Goal: Task Accomplishment & Management: Complete application form

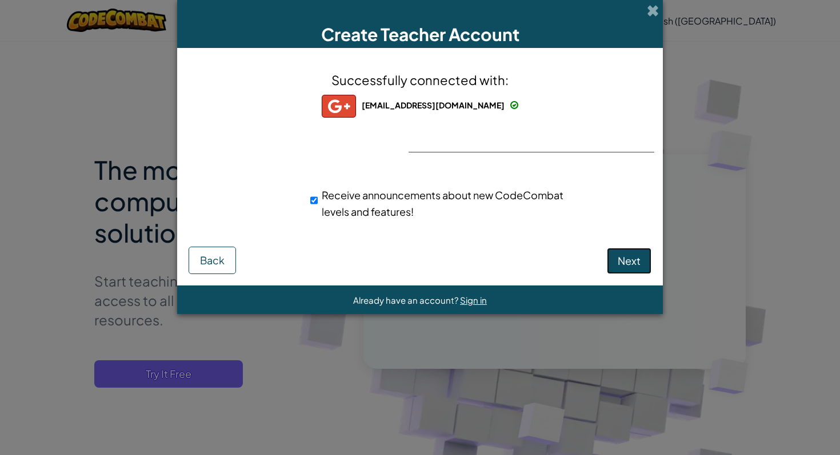
click at [631, 253] on button "Next" at bounding box center [629, 261] width 45 height 26
select select
select select "United States"
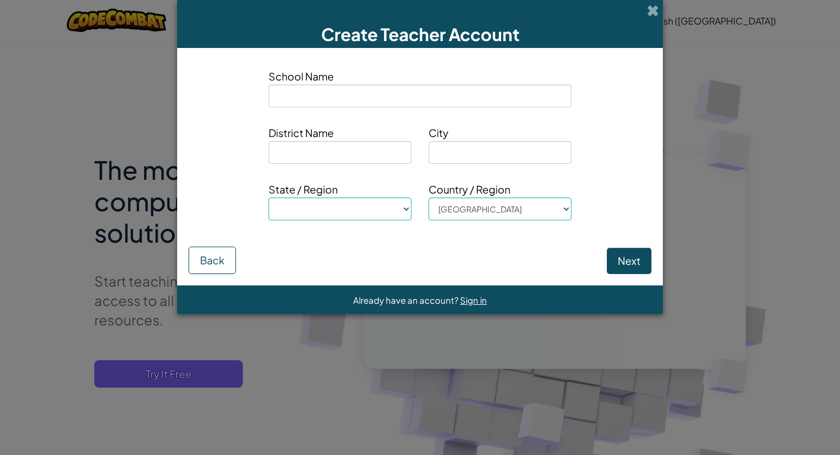
type input "C"
select select
type input "Co"
select select
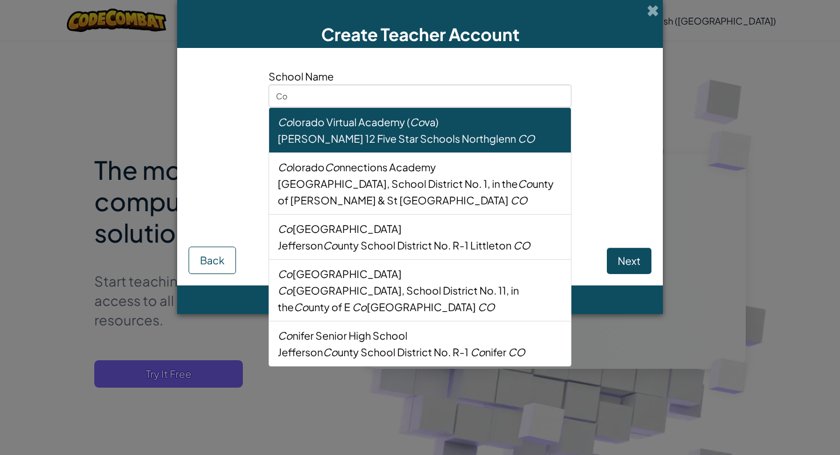
type input "Cod"
select select
type input "Codm"
select select
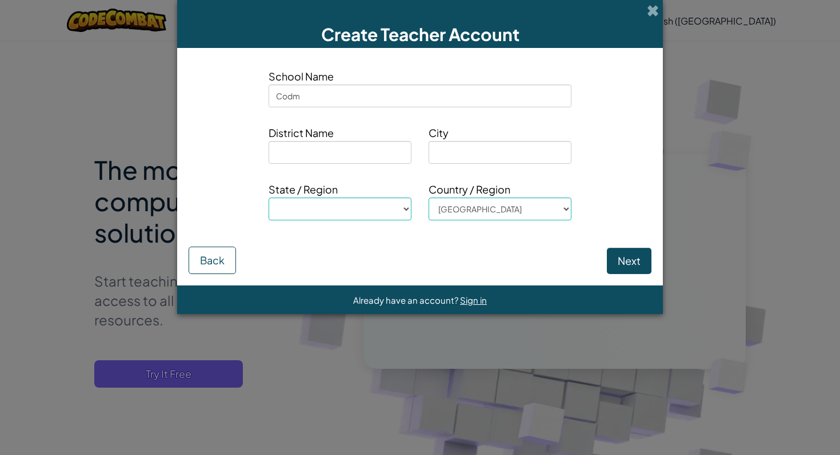
type input "Codma"
select select
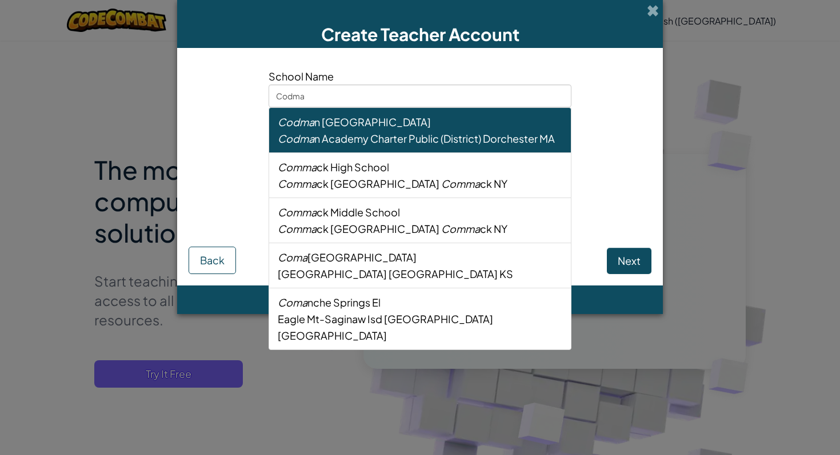
type input "Codman Academy Charter Public School"
type input "Codman Academy Charter Public (District)"
type input "Dorchester"
select select "MA"
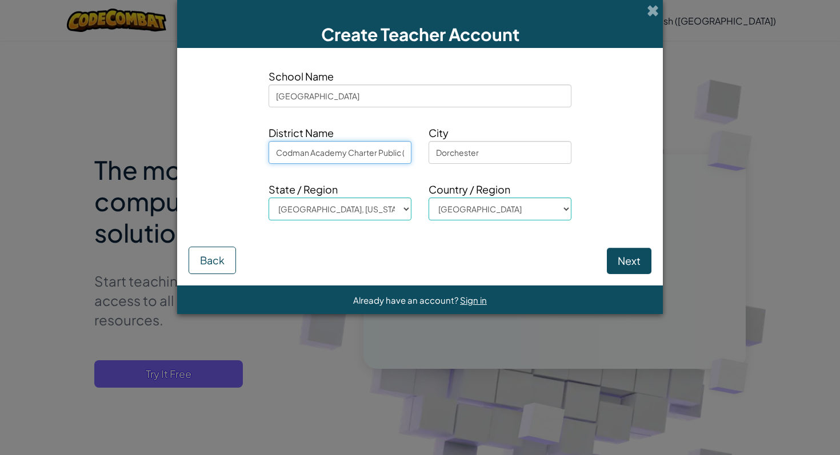
click at [354, 155] on input "Codman Academy Charter Public (District)" at bounding box center [339, 152] width 143 height 23
click at [634, 267] on button "Next" at bounding box center [629, 261] width 45 height 26
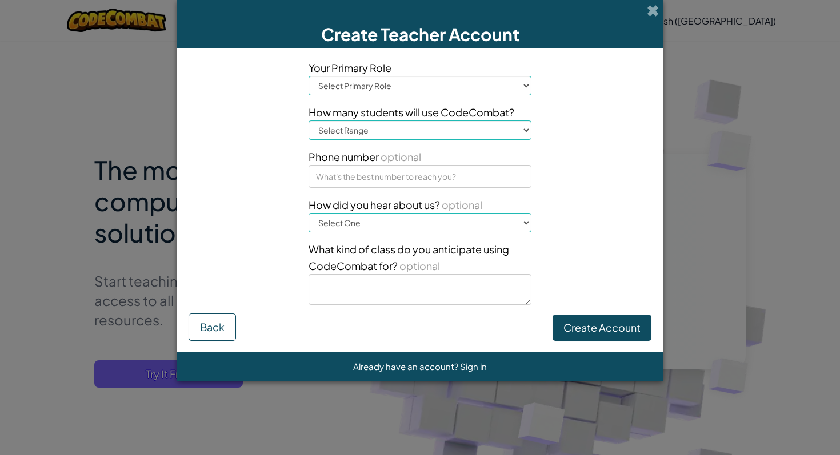
click at [417, 82] on select "Select Primary Role Principal Parent Technology coordinator Teacher Curriculum …" at bounding box center [419, 85] width 223 height 19
select select "Teacher"
click at [308, 76] on select "Select Primary Role Principal Parent Technology coordinator Teacher Curriculum …" at bounding box center [419, 85] width 223 height 19
click at [383, 131] on select "Select Range 1-10 11-50 51-100 101-200 201-500 501-1000 1000+" at bounding box center [419, 130] width 223 height 19
select select "1-10"
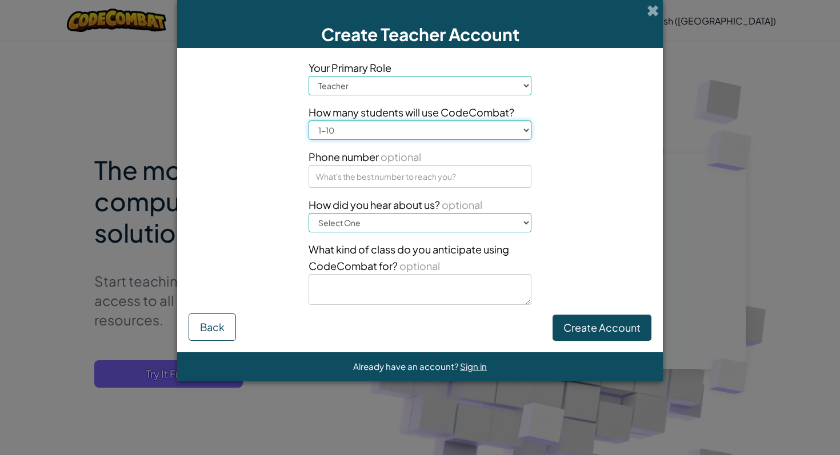
click at [308, 121] on select "Select Range 1-10 11-50 51-100 101-200 201-500 501-1000 1000+" at bounding box center [419, 130] width 223 height 19
click at [375, 222] on select "Select One Conference (e.g. ISTE) Code.org/Hour of Code A teacher An administra…" at bounding box center [419, 222] width 223 height 19
click at [628, 332] on button "Create Account" at bounding box center [601, 328] width 99 height 26
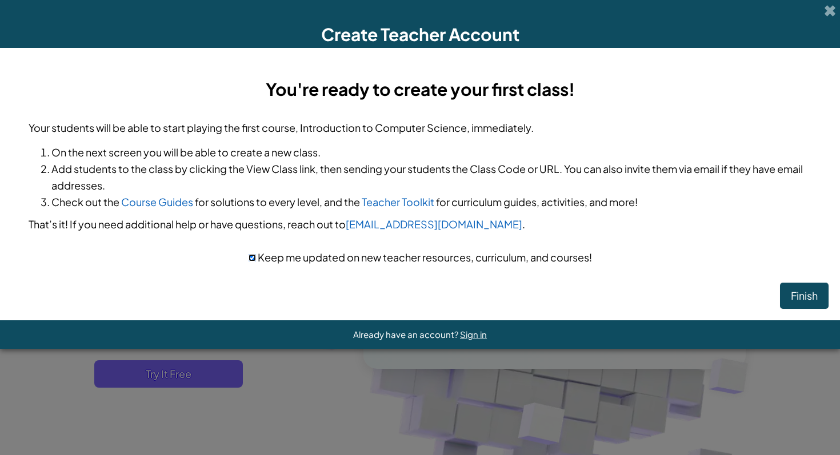
click at [251, 259] on input "checkbox" at bounding box center [251, 257] width 7 height 7
checkbox input "false"
click at [797, 297] on button "Finish" at bounding box center [804, 296] width 49 height 26
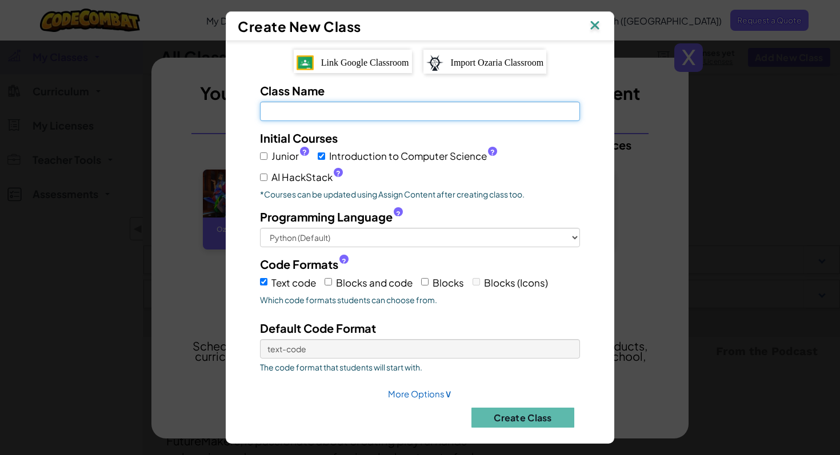
click at [384, 117] on input "Class Name Field is required" at bounding box center [420, 111] width 320 height 19
type input "US Encore"
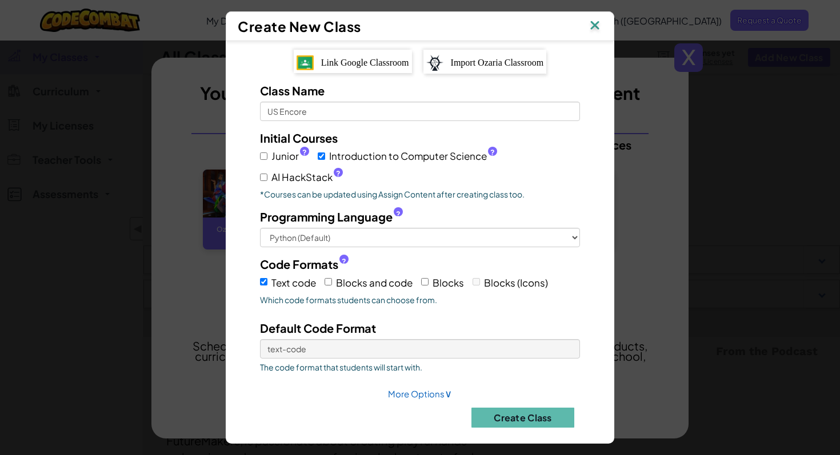
click at [332, 282] on label "Blocks and code" at bounding box center [368, 283] width 88 height 18
click at [332, 282] on input "Blocks and code" at bounding box center [327, 281] width 7 height 7
checkbox input "true"
click at [425, 282] on input "Blocks" at bounding box center [424, 281] width 7 height 7
checkbox input "true"
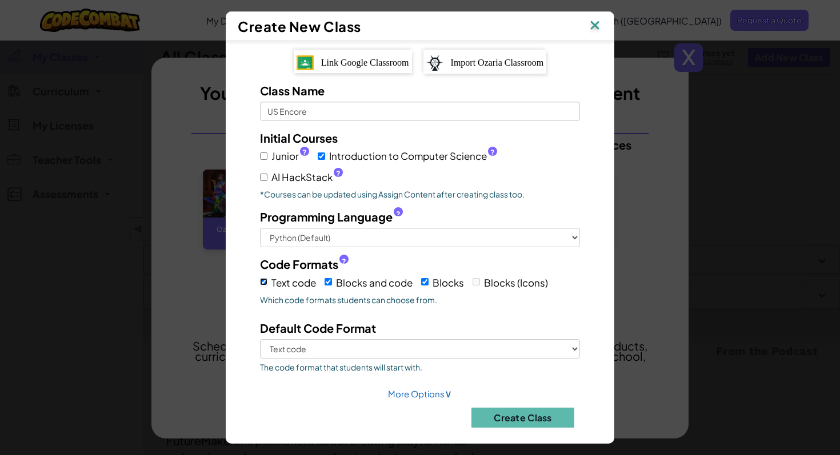
click at [264, 283] on input "Text code" at bounding box center [263, 281] width 7 height 7
checkbox input "false"
select select
click at [331, 280] on input "Blocks and code" at bounding box center [327, 281] width 7 height 7
checkbox input "false"
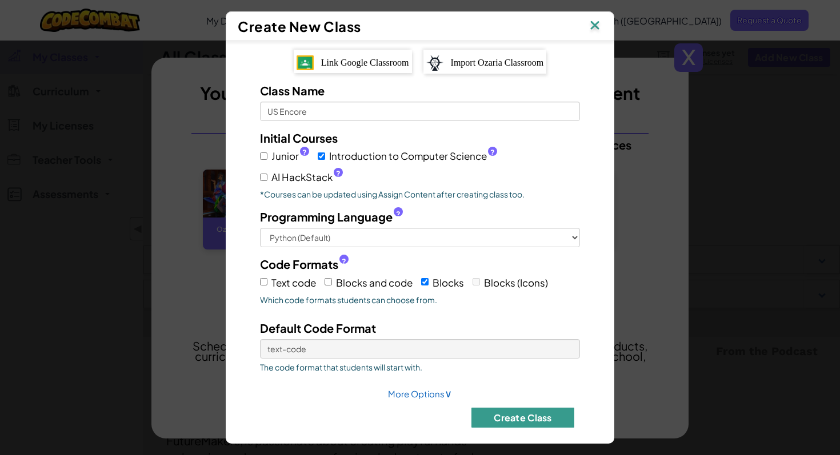
click at [519, 422] on button "Create Class" at bounding box center [522, 418] width 103 height 20
checkbox input "true"
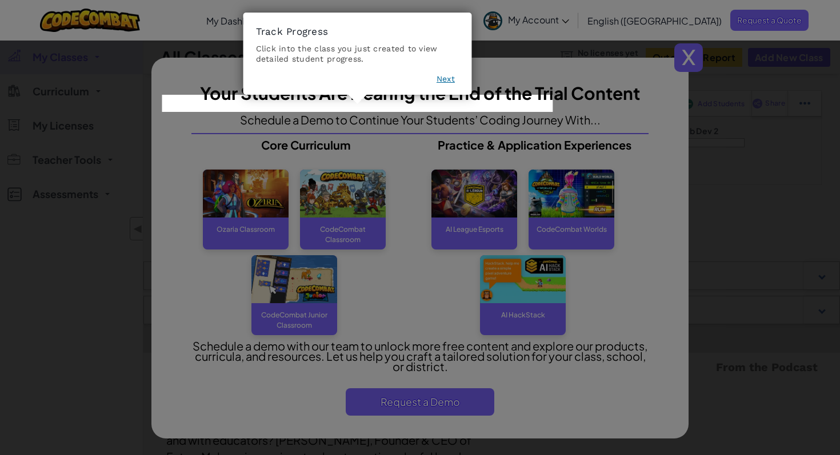
click at [440, 75] on button "Next" at bounding box center [445, 78] width 18 height 11
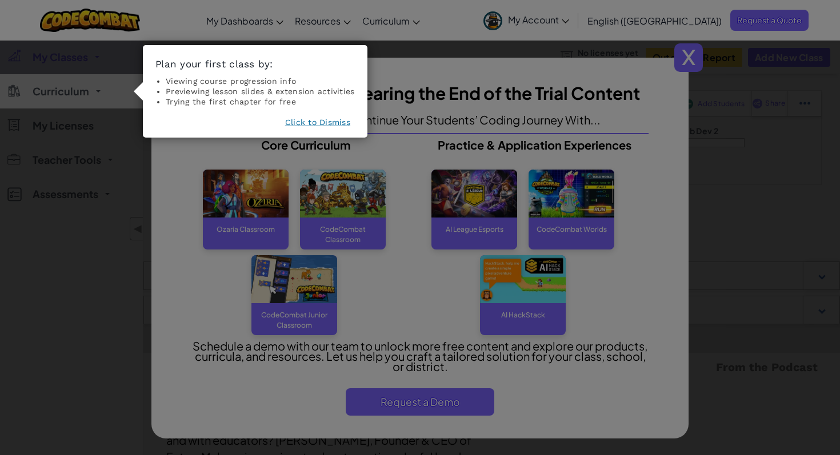
click at [305, 120] on button "Click to Dismiss" at bounding box center [317, 122] width 65 height 11
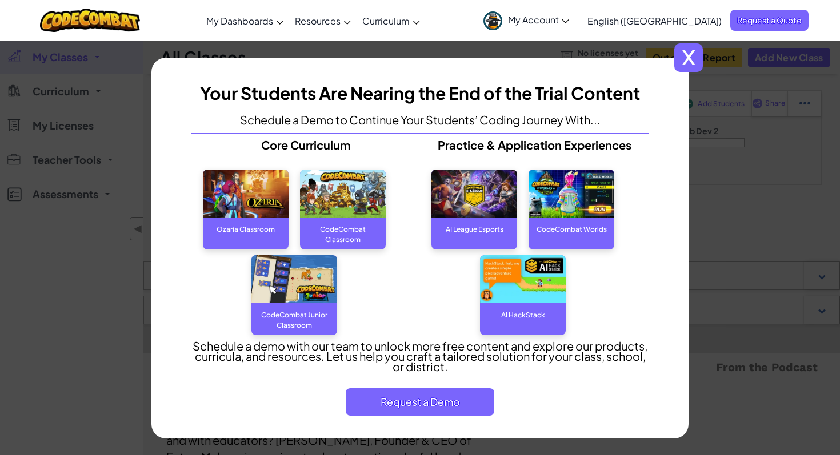
click at [338, 199] on img at bounding box center [343, 194] width 86 height 49
click at [347, 227] on div "CodeCombat Classroom" at bounding box center [343, 229] width 86 height 23
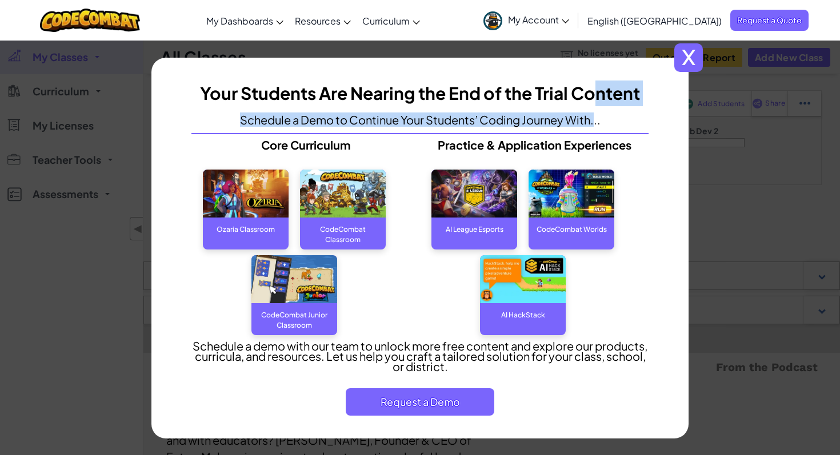
drag, startPoint x: 531, startPoint y: 95, endPoint x: 549, endPoint y: 120, distance: 30.3
click at [549, 120] on div "Your Students Are Nearing the End of the Trial Content Schedule a Demo to Conti…" at bounding box center [419, 248] width 525 height 347
click at [445, 392] on span "Request a Demo" at bounding box center [420, 401] width 148 height 27
